Goal: Transaction & Acquisition: Download file/media

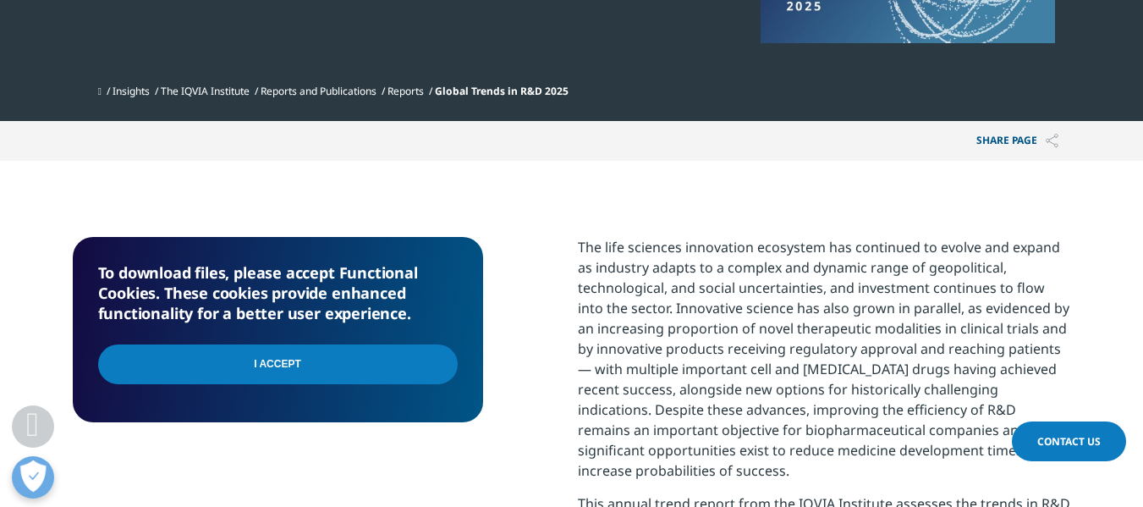
scroll to position [462, 0]
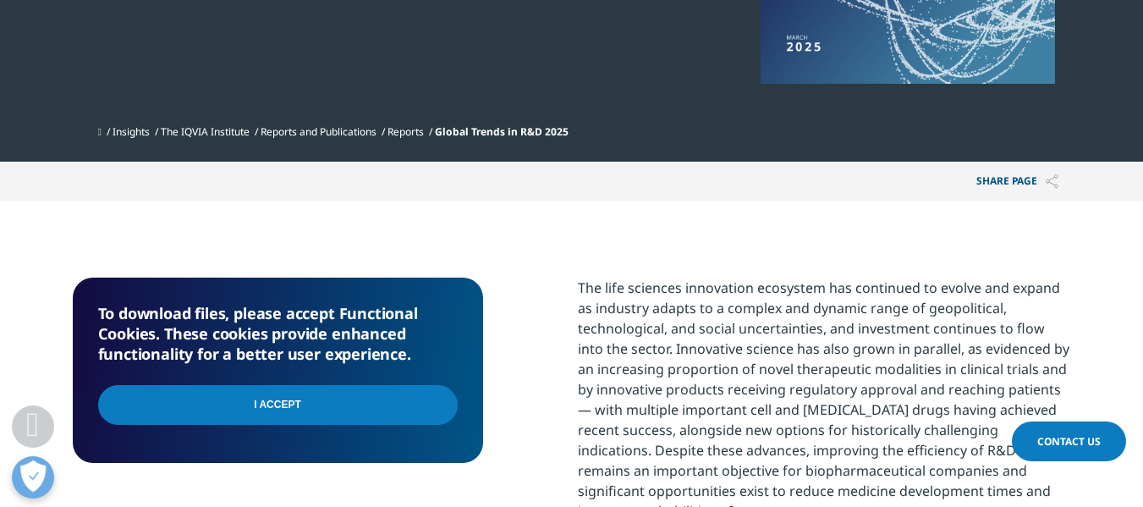
click at [398, 359] on h5 "To download files, please accept Functional Cookies. These cookies provide enha…" at bounding box center [277, 333] width 359 height 61
click at [392, 392] on input "I Accept" at bounding box center [277, 405] width 359 height 40
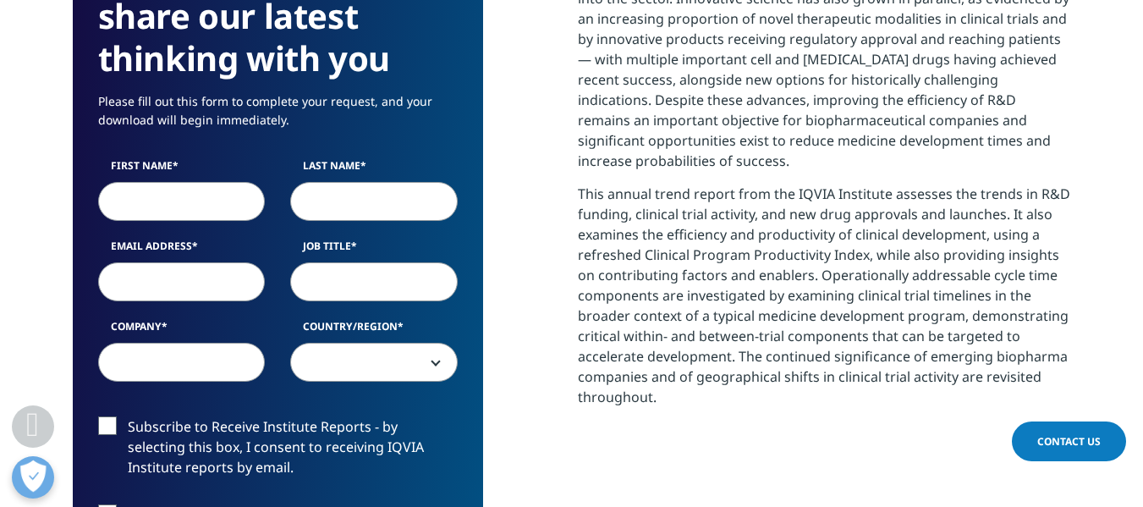
scroll to position [834, 0]
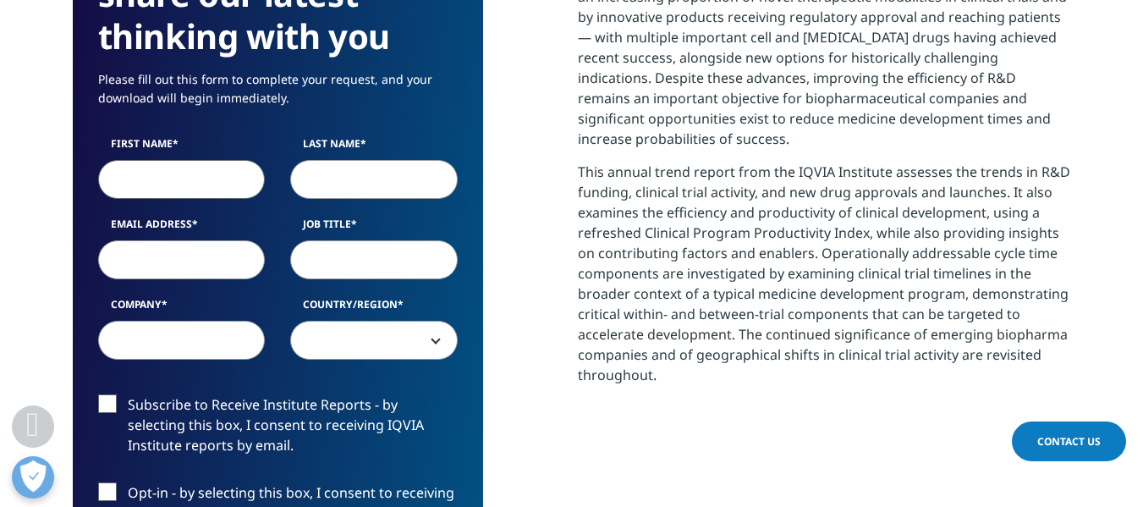
click at [200, 189] on input "First Name" at bounding box center [181, 179] width 167 height 39
type input "[PERSON_NAME]"
click at [305, 176] on input "Last Name" at bounding box center [373, 179] width 167 height 39
type input "[PERSON_NAME]"
click at [183, 255] on input "Email Address" at bounding box center [181, 259] width 167 height 39
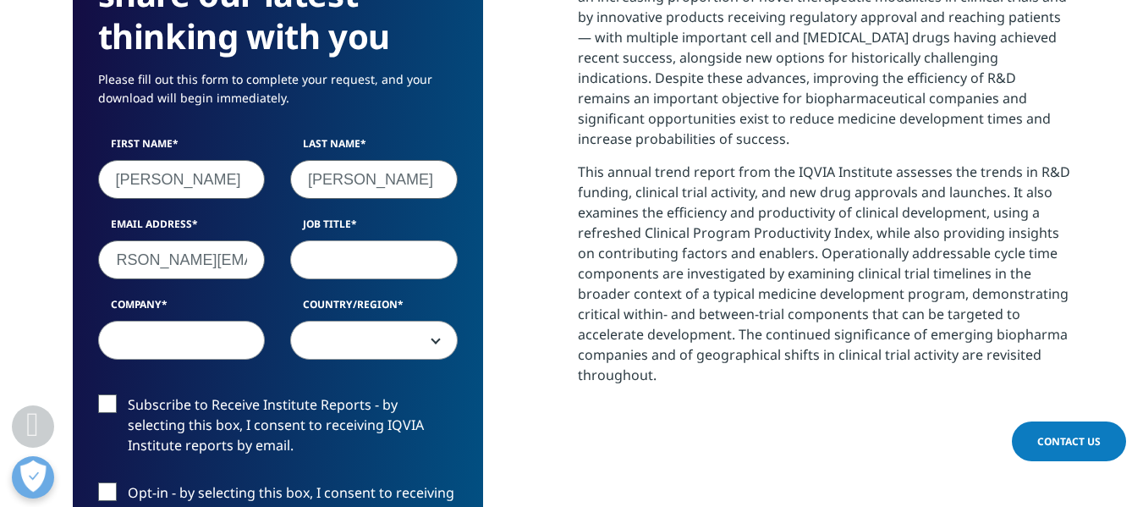
scroll to position [0, 32]
type input "[PERSON_NAME][EMAIL_ADDRESS][PERSON_NAME][DOMAIN_NAME]"
click at [330, 266] on input "Job Title" at bounding box center [373, 259] width 167 height 39
type input "Analyst"
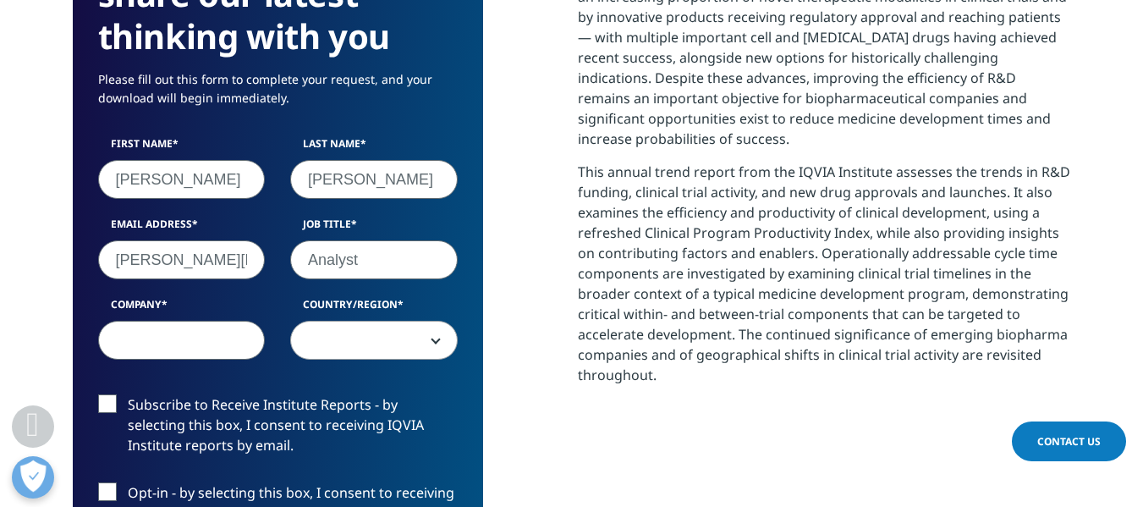
click at [147, 349] on input "Company" at bounding box center [181, 340] width 167 height 39
type input "ECIPE"
click at [326, 343] on span at bounding box center [374, 340] width 166 height 39
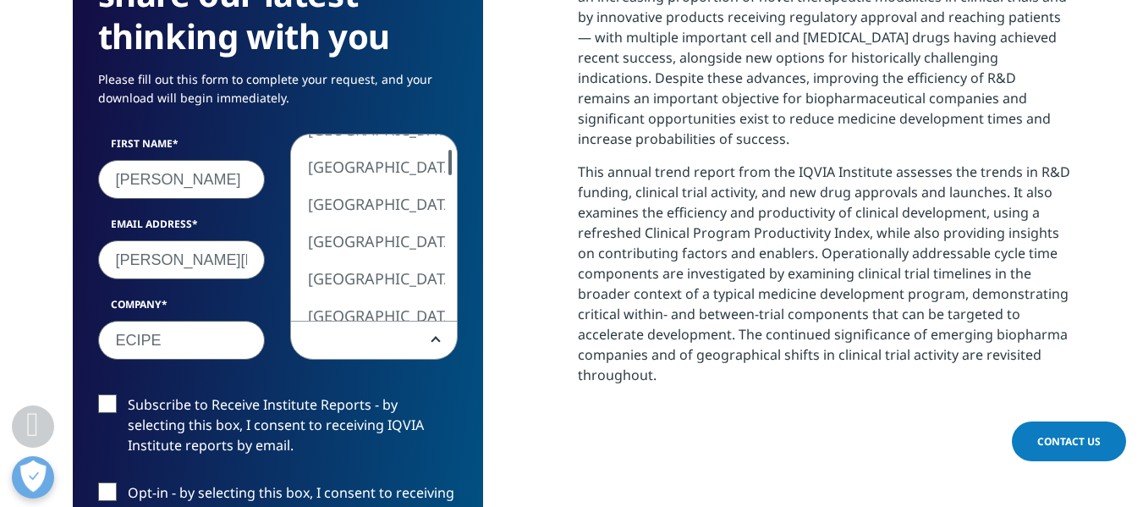
click at [449, 171] on div at bounding box center [449, 162] width 3 height 25
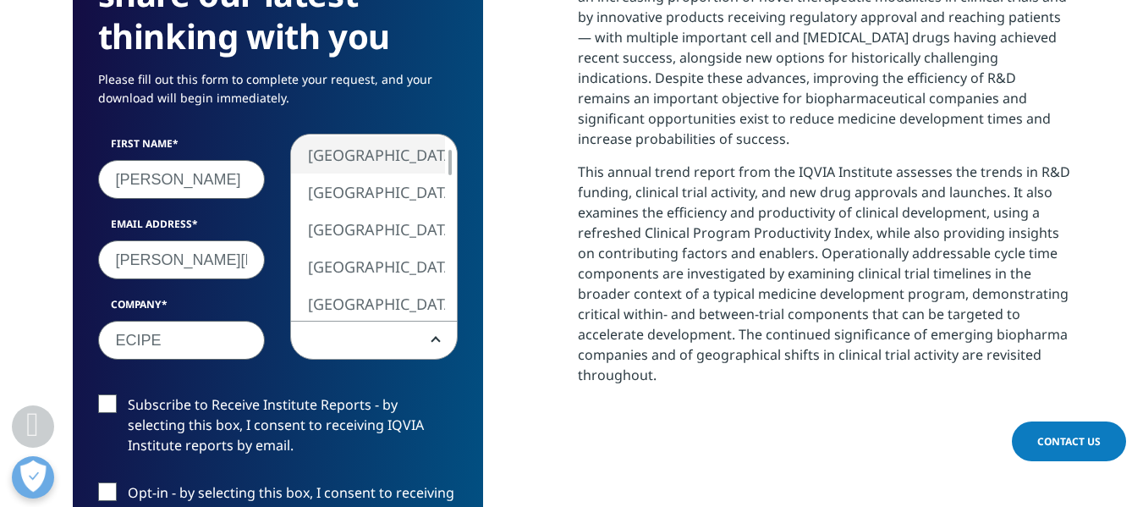
select select "[GEOGRAPHIC_DATA]"
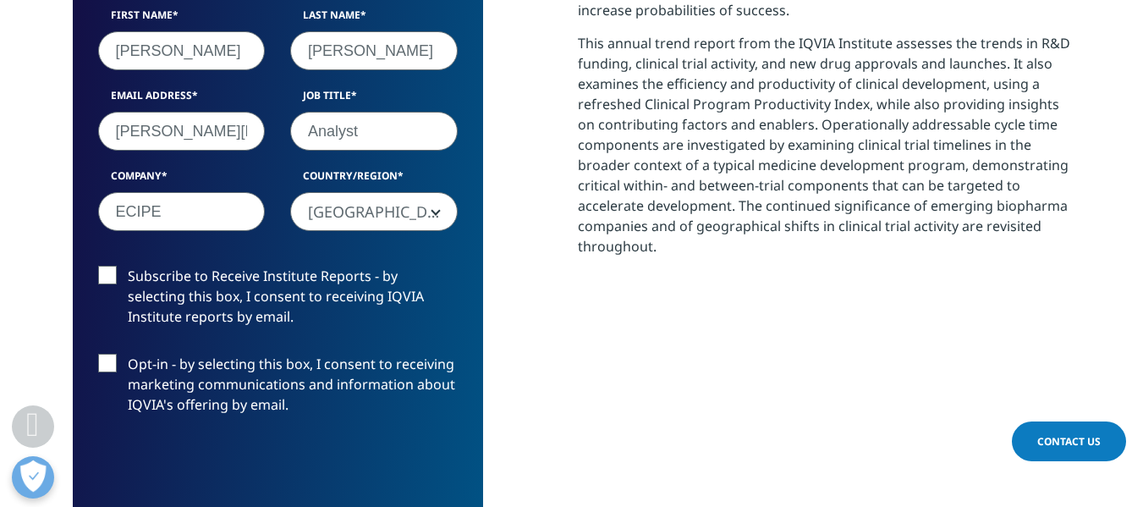
scroll to position [991, 0]
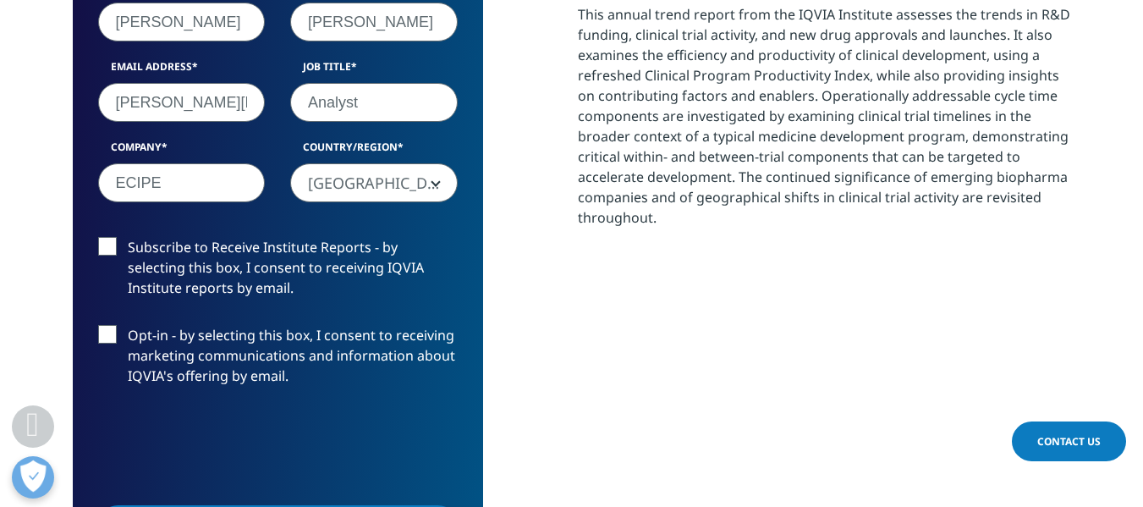
click at [102, 250] on label "Subscribe to Receive Institute Reports - by selecting this box, I consent to re…" at bounding box center [277, 272] width 359 height 70
click at [128, 237] on input "Subscribe to Receive Institute Reports - by selecting this box, I consent to re…" at bounding box center [128, 237] width 0 height 0
click at [110, 342] on label "Opt-in - by selecting this box, I consent to receiving marketing communications…" at bounding box center [277, 360] width 359 height 70
click at [128, 325] on input "Opt-in - by selecting this box, I consent to receiving marketing communications…" at bounding box center [128, 325] width 0 height 0
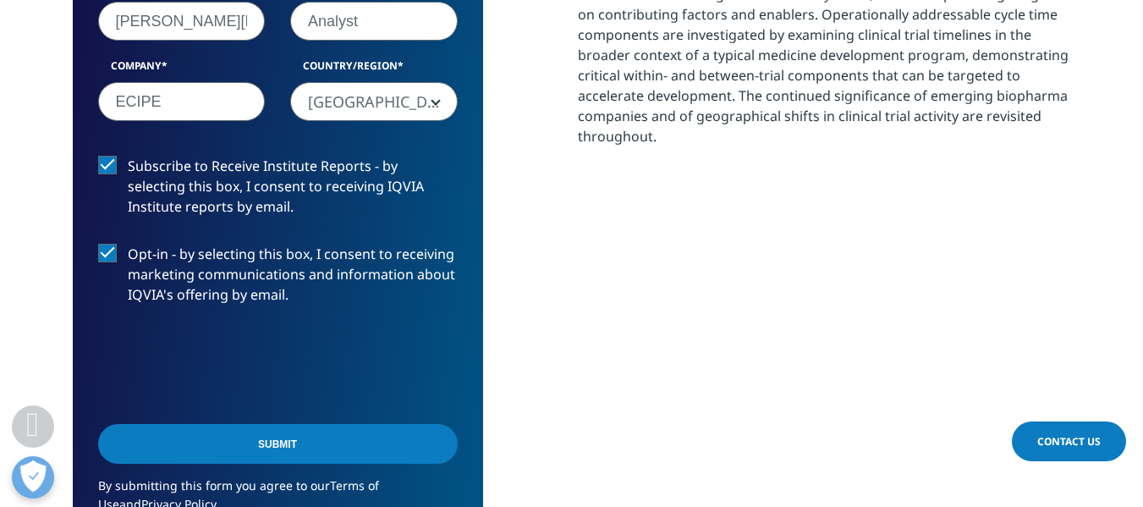
scroll to position [1127, 0]
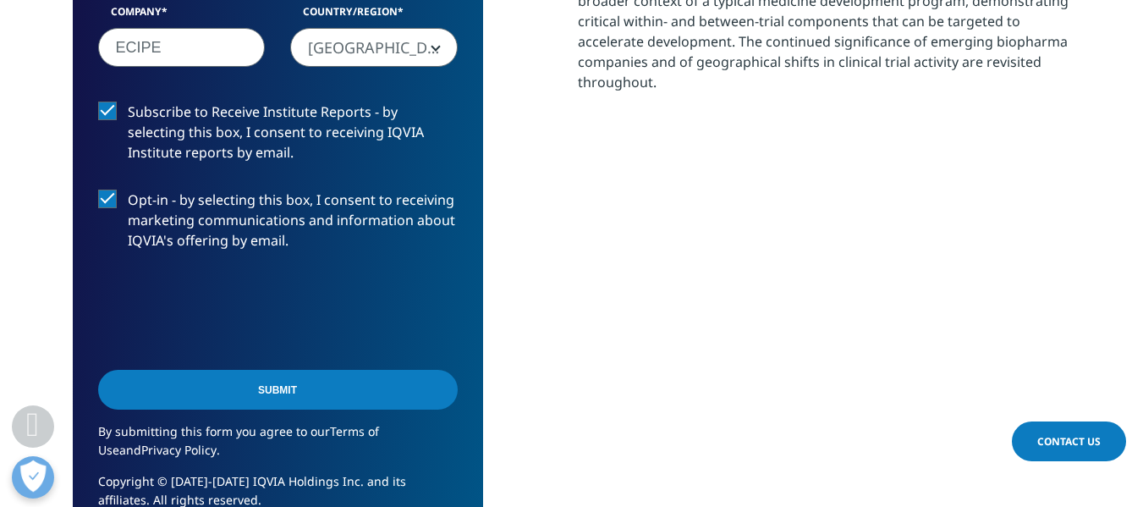
click at [337, 391] on input "Submit" at bounding box center [277, 390] width 359 height 40
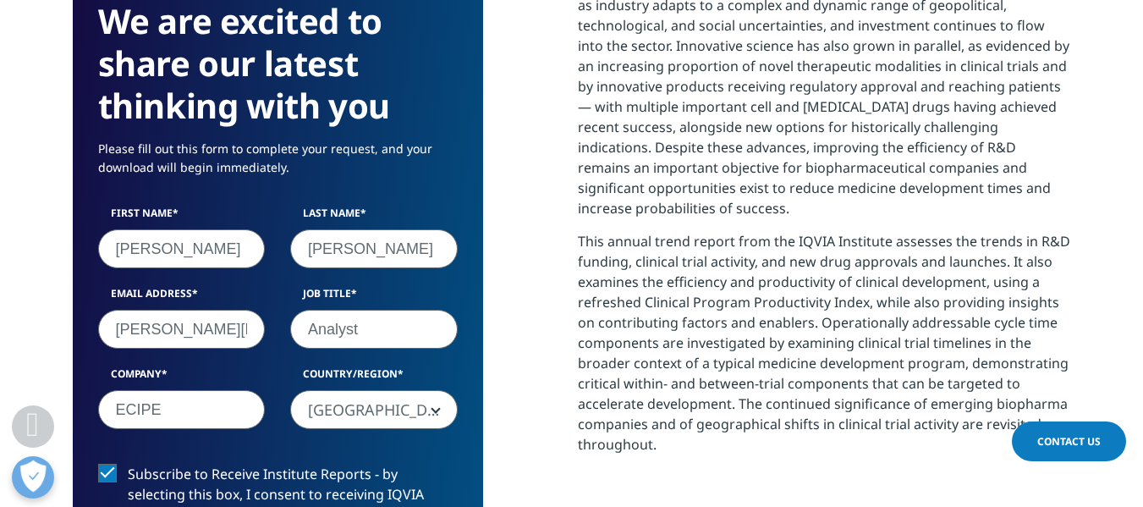
scroll to position [535, 998]
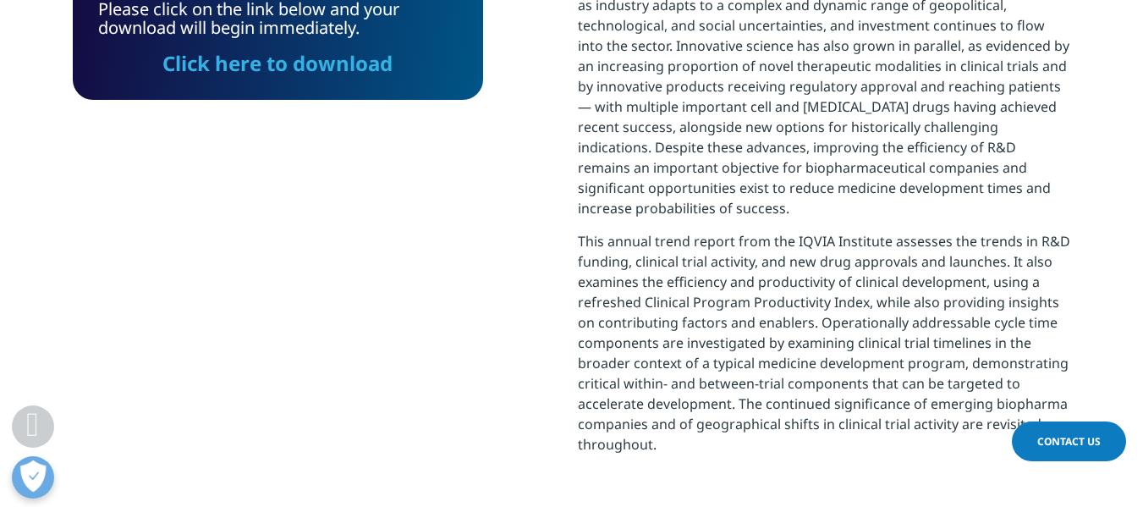
click at [344, 63] on link "Click here to download" at bounding box center [277, 63] width 230 height 28
